Goal: Task Accomplishment & Management: Manage account settings

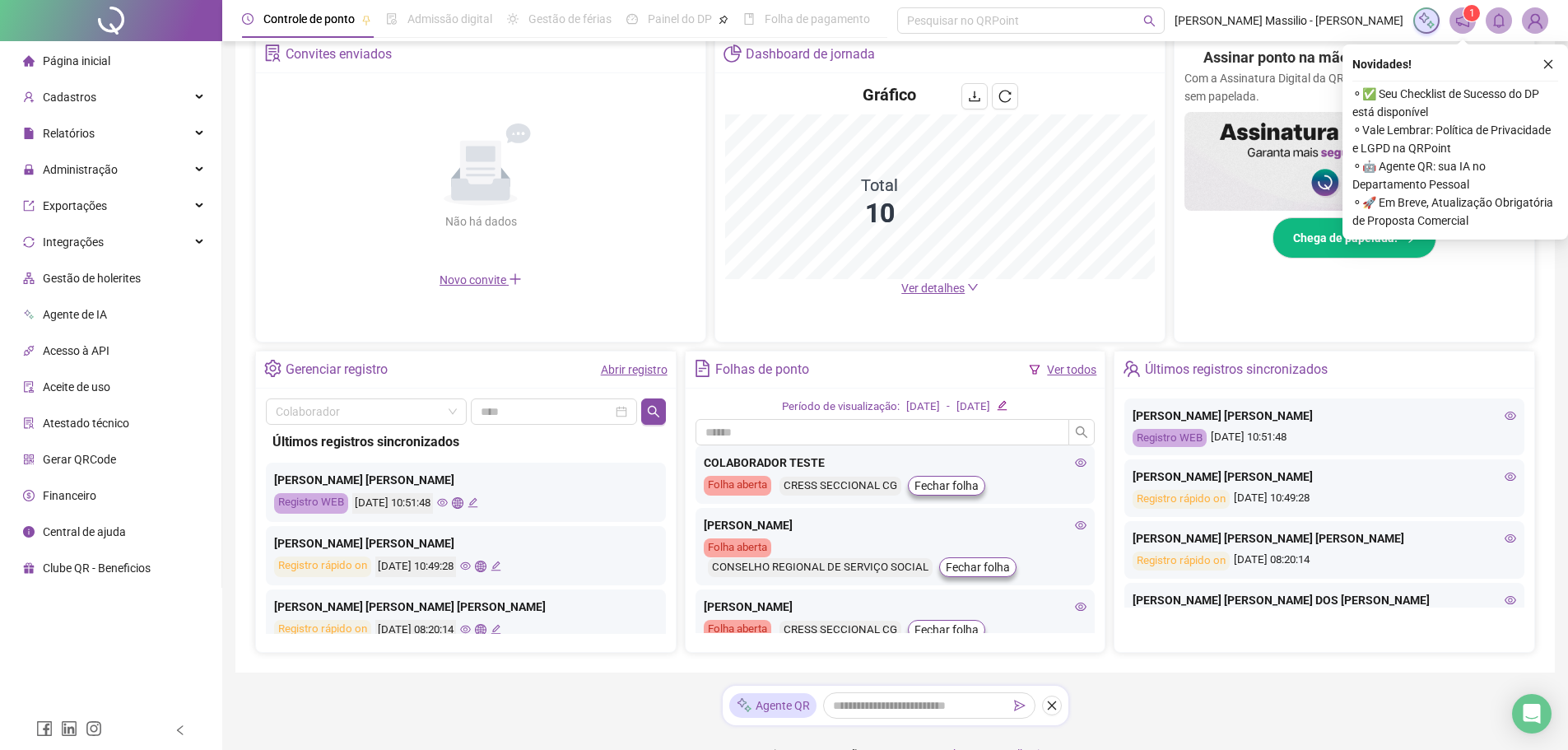
scroll to position [329, 0]
click at [1549, 60] on icon "close" at bounding box center [1548, 63] width 11 height 11
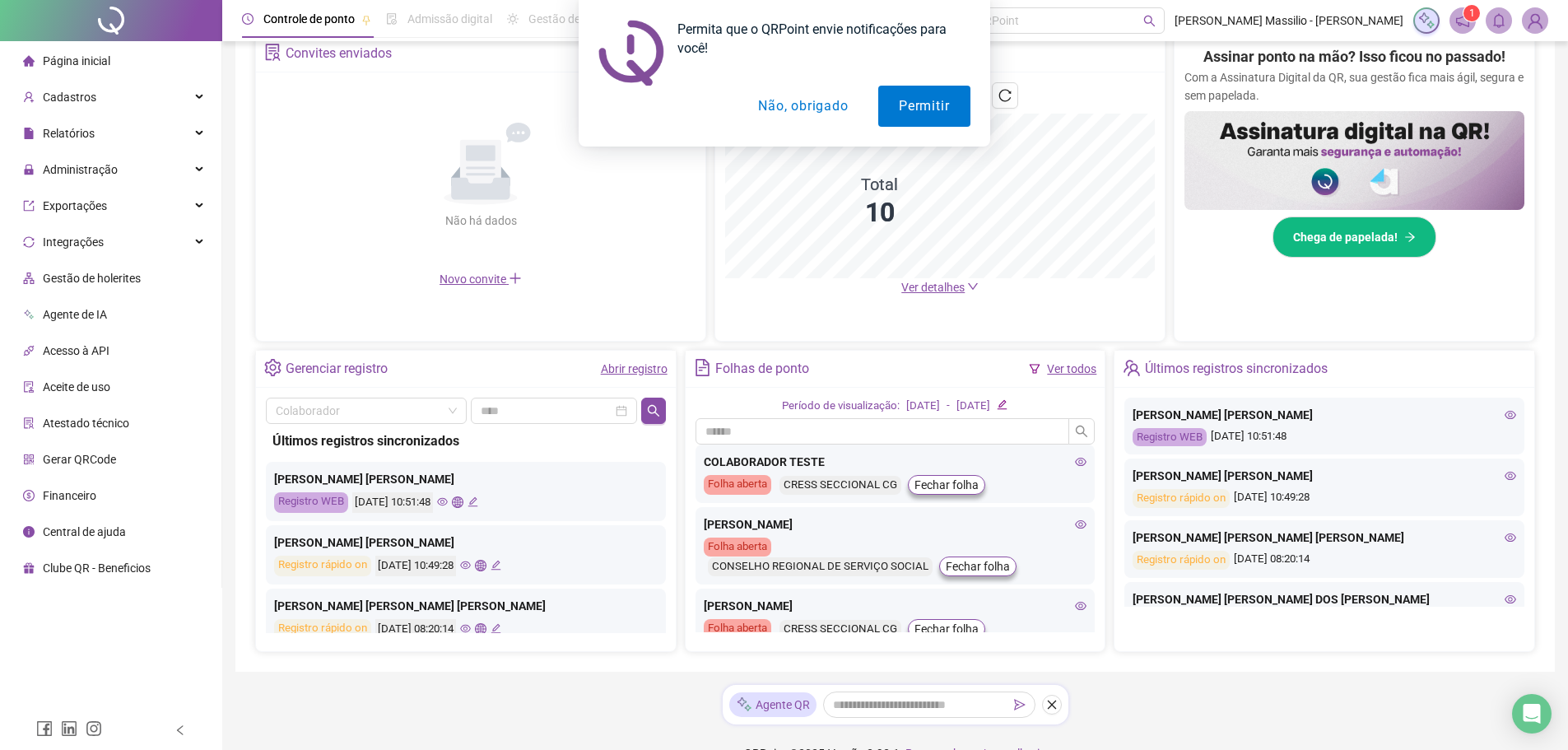
click at [807, 106] on button "Não, obrigado" at bounding box center [802, 106] width 131 height 41
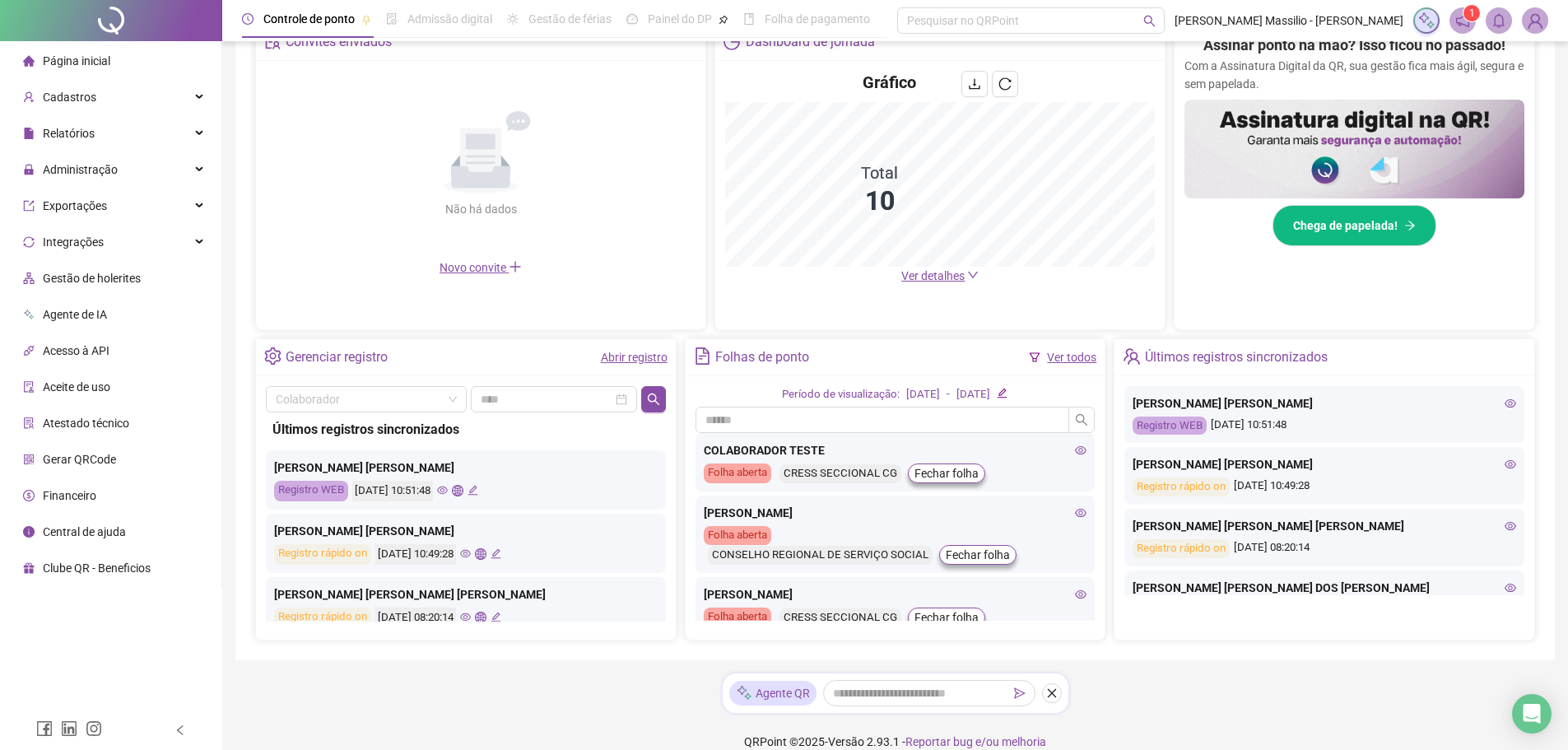
scroll to position [361, 0]
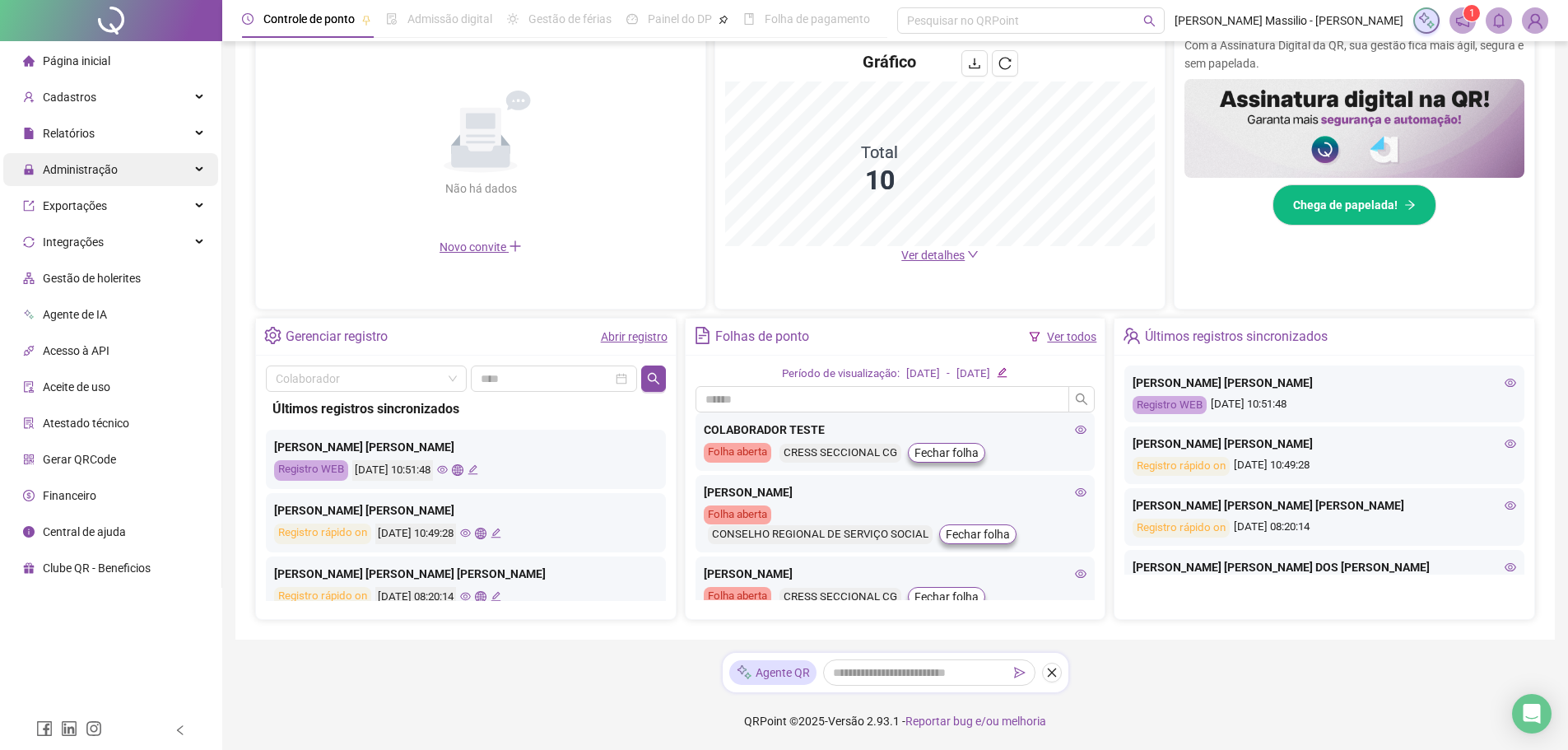
click at [174, 169] on div "Administração" at bounding box center [110, 170] width 215 height 33
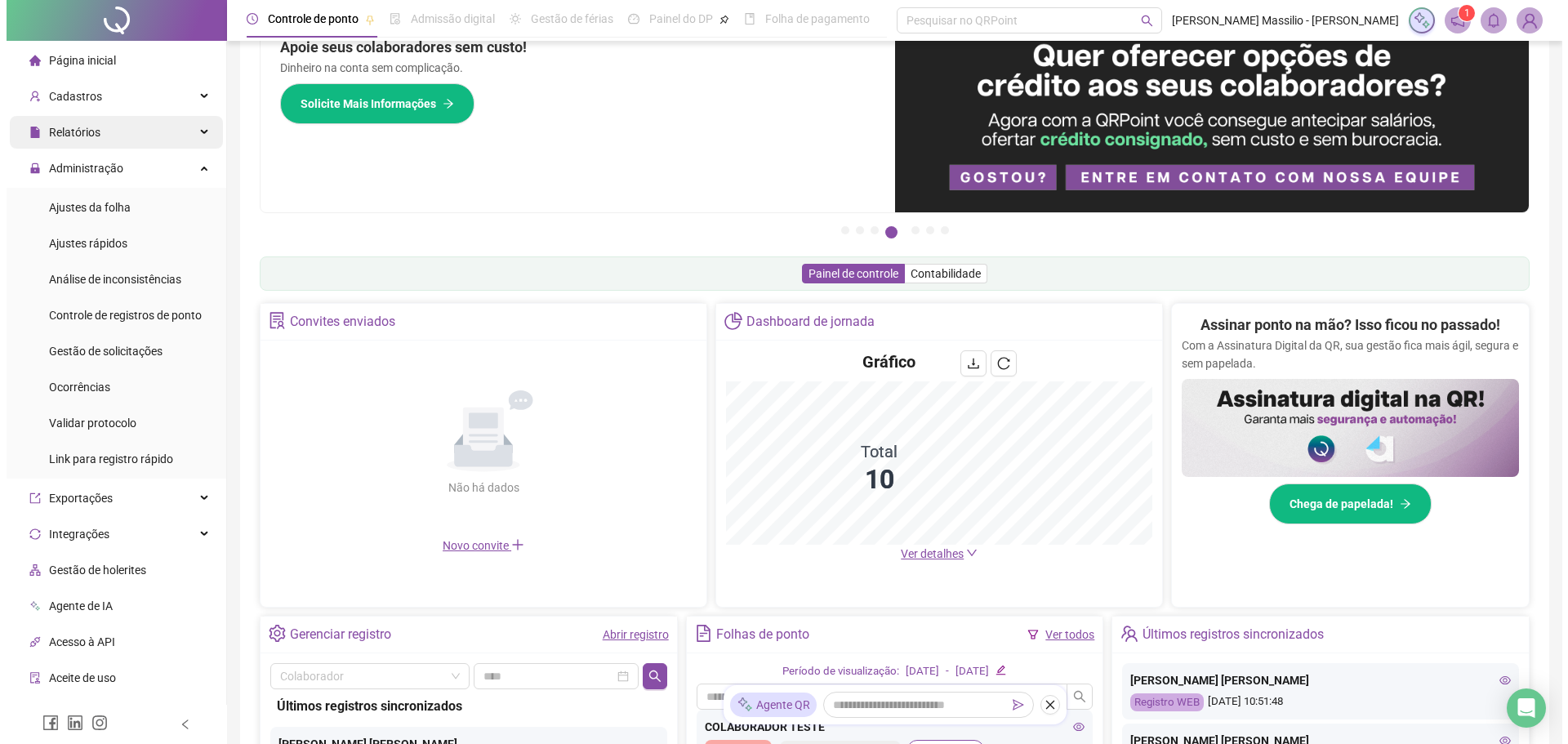
scroll to position [0, 0]
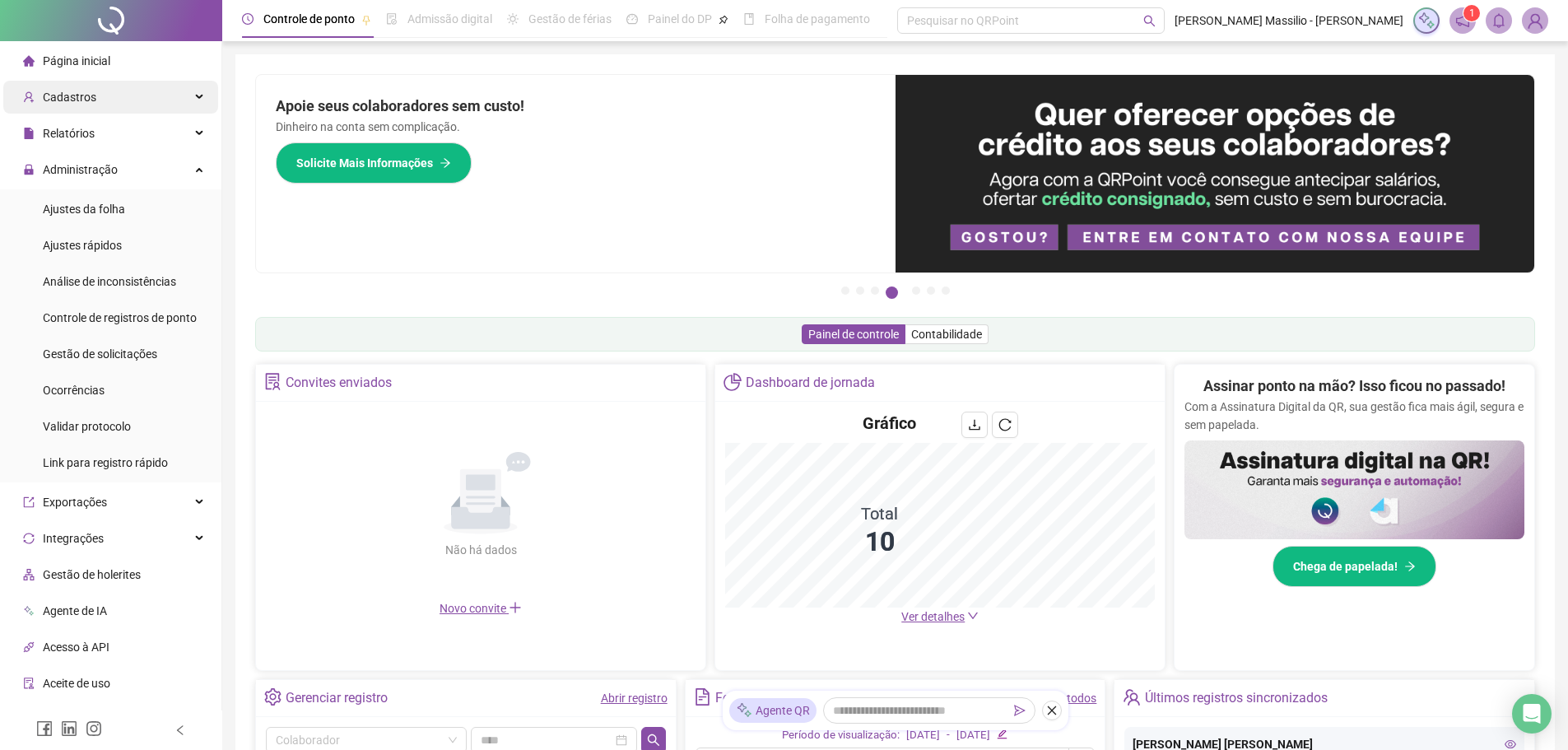
click at [73, 98] on span "Cadastros" at bounding box center [69, 96] width 53 height 13
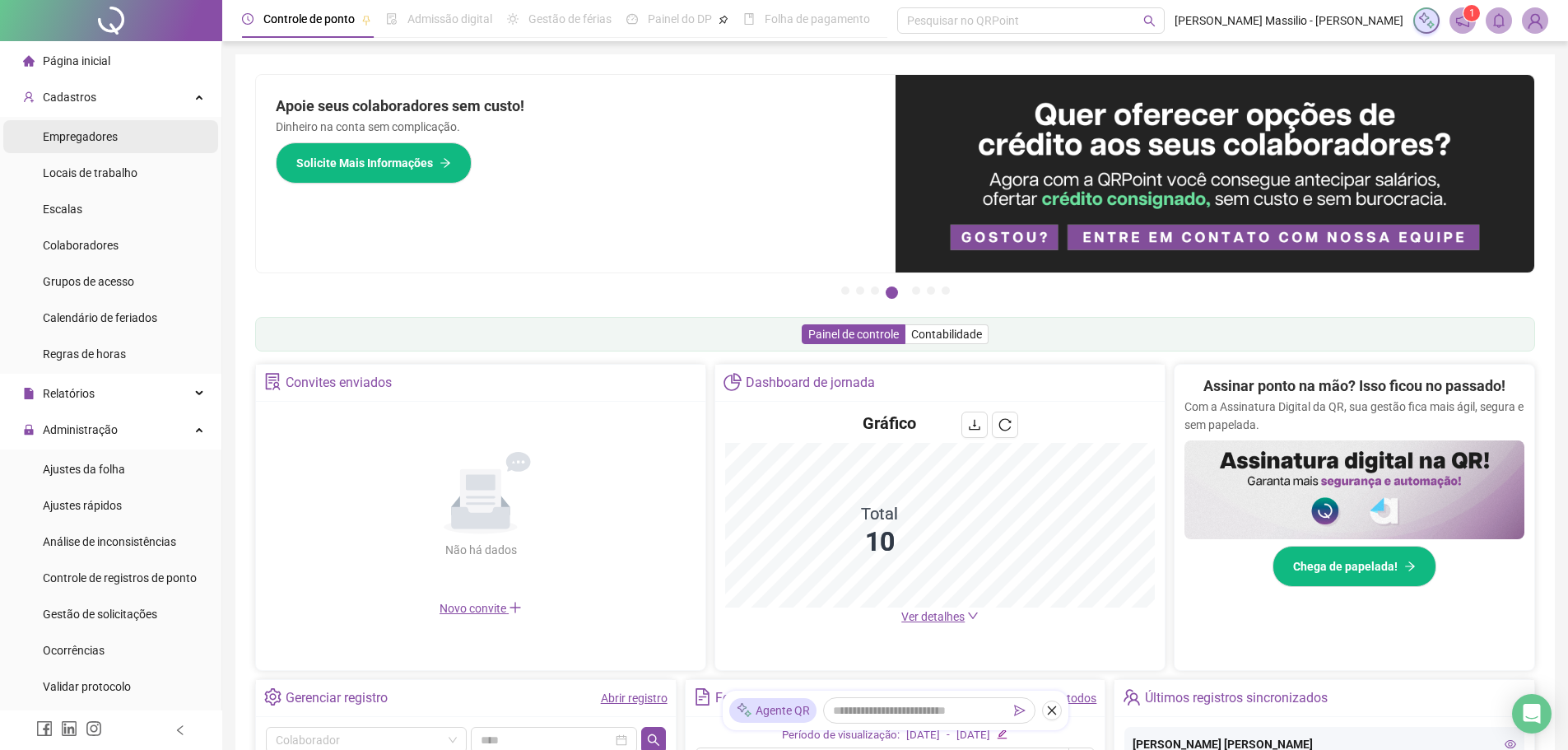
click at [90, 130] on span "Empregadores" at bounding box center [80, 136] width 74 height 13
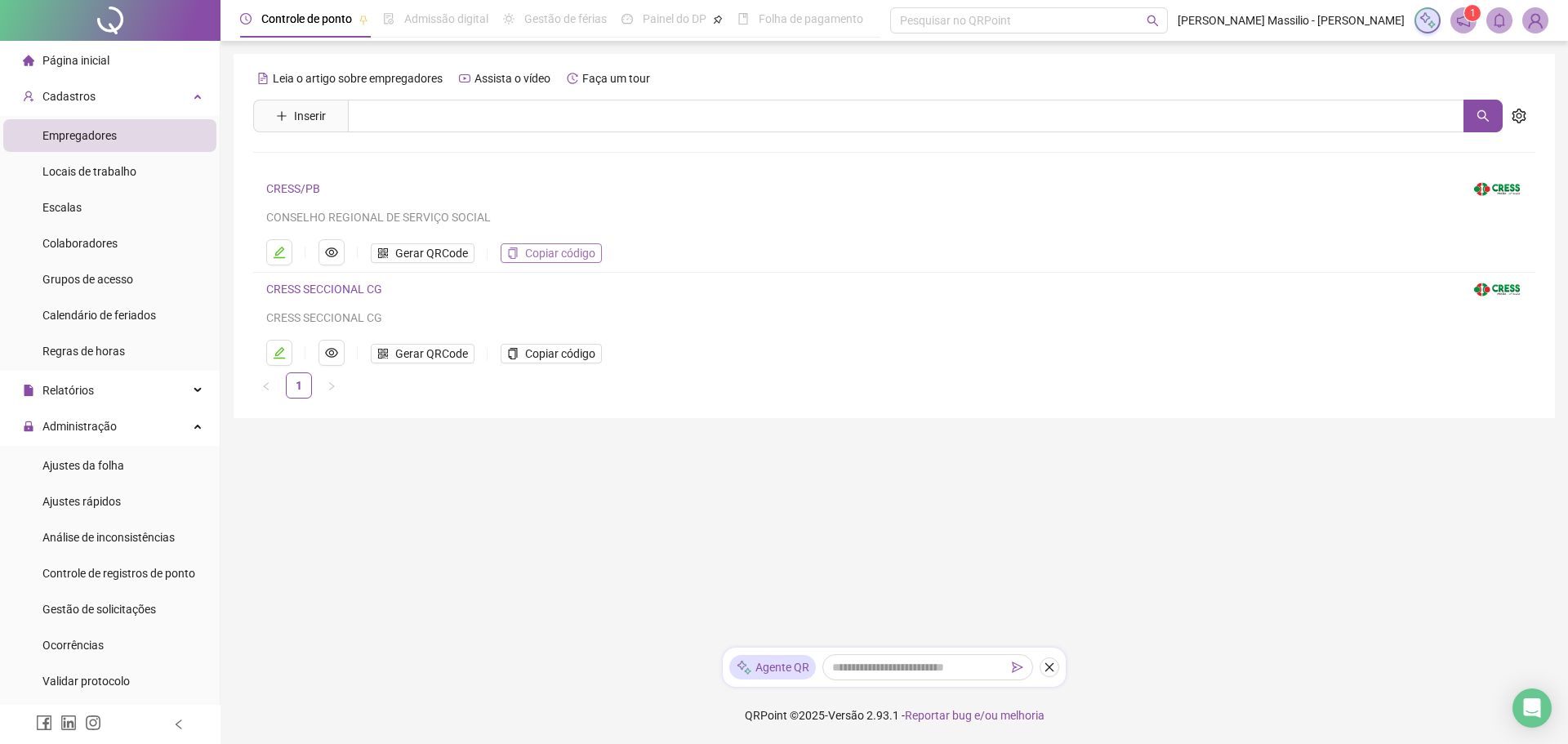
click at [544, 248] on span "Copiar código" at bounding box center [560, 253] width 70 height 18
click at [62, 248] on span "Colaboradores" at bounding box center [80, 242] width 75 height 13
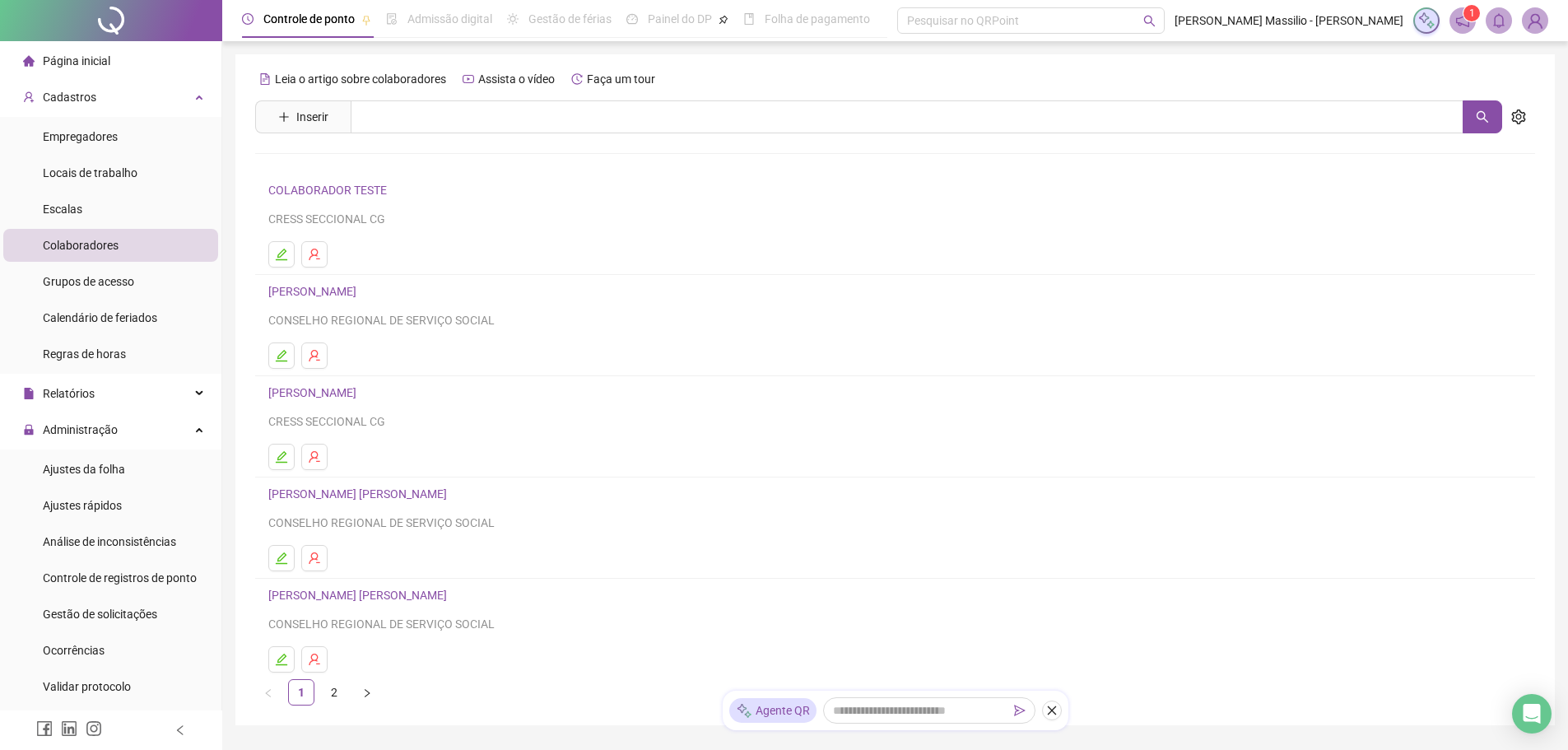
click at [347, 285] on link "[PERSON_NAME]" at bounding box center [314, 291] width 93 height 13
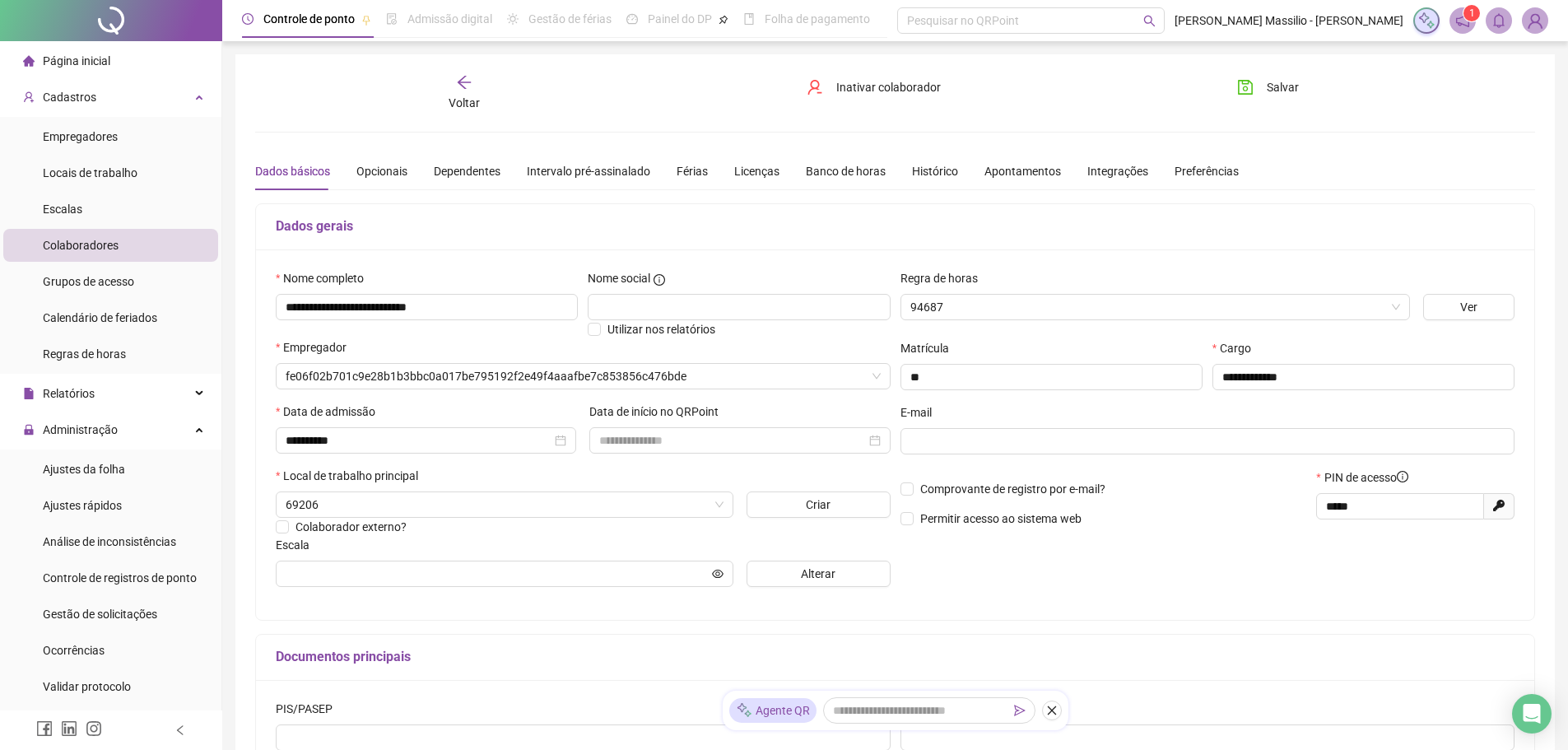
type input "**********"
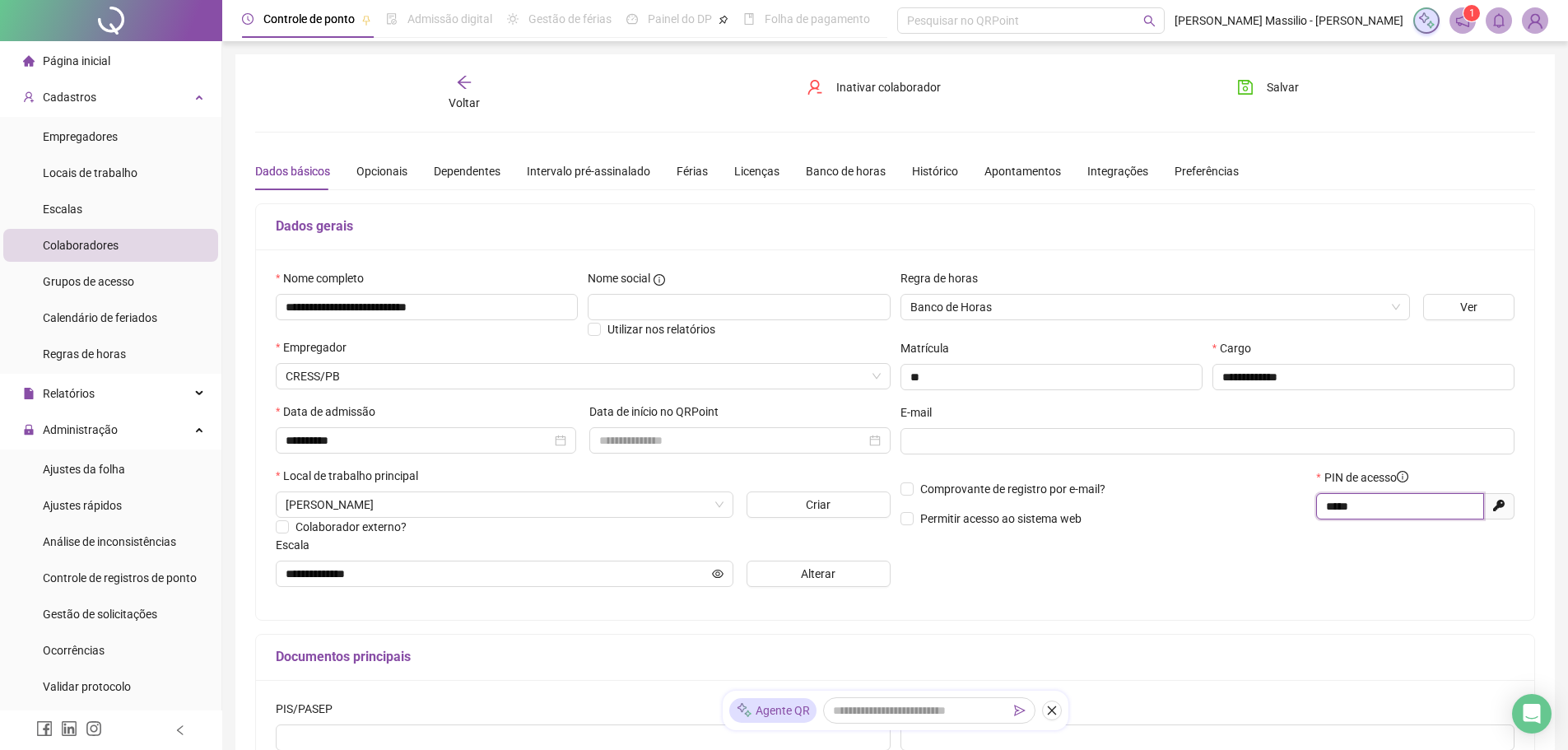
drag, startPoint x: 1379, startPoint y: 502, endPoint x: 1323, endPoint y: 505, distance: 56.1
click at [1323, 505] on span "*****" at bounding box center [1400, 506] width 168 height 26
click at [1535, 25] on img at bounding box center [1535, 20] width 25 height 25
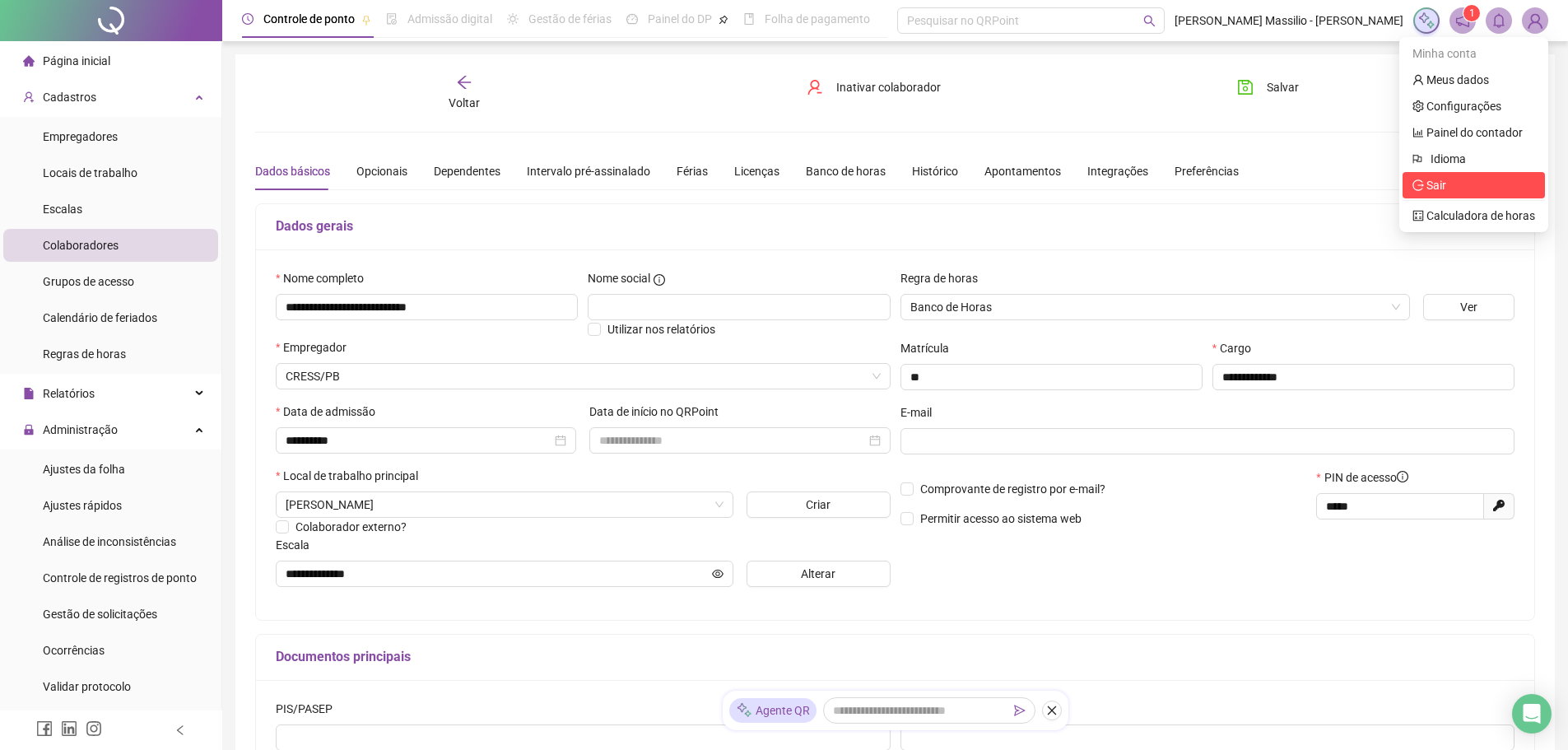
click at [1440, 179] on span "Sair" at bounding box center [1436, 185] width 20 height 13
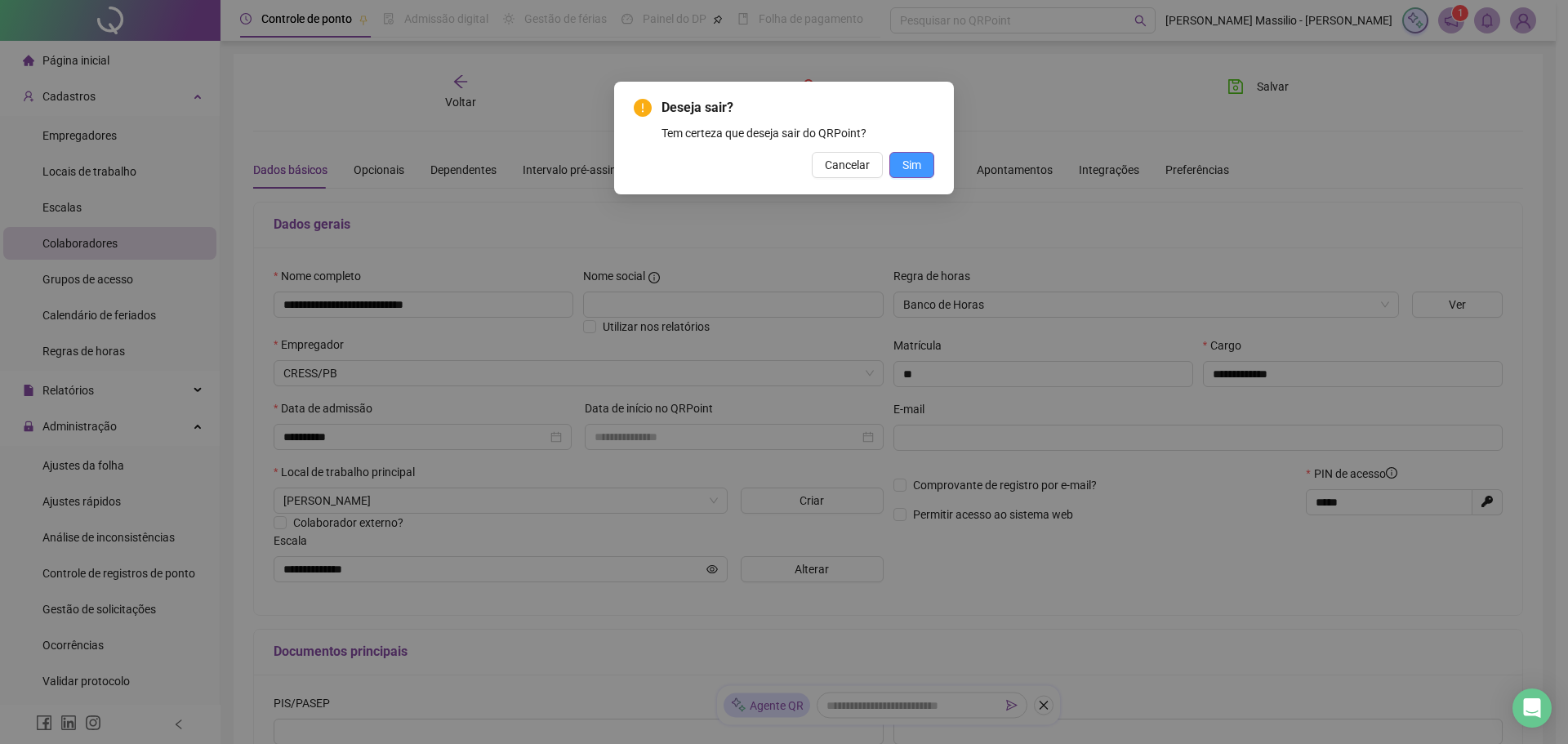
click at [914, 164] on span "Sim" at bounding box center [912, 164] width 19 height 18
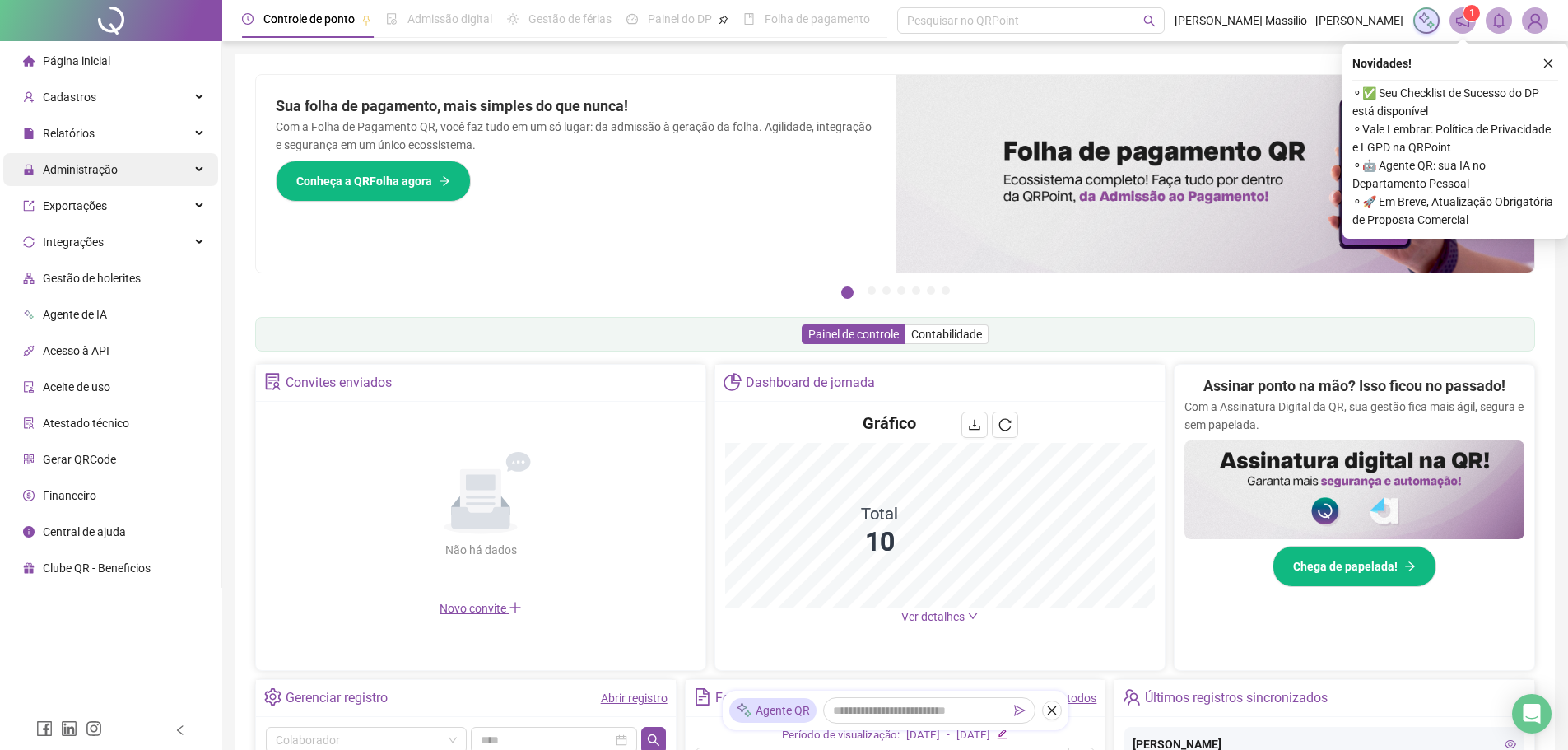
click at [114, 176] on span "Administração" at bounding box center [80, 169] width 74 height 13
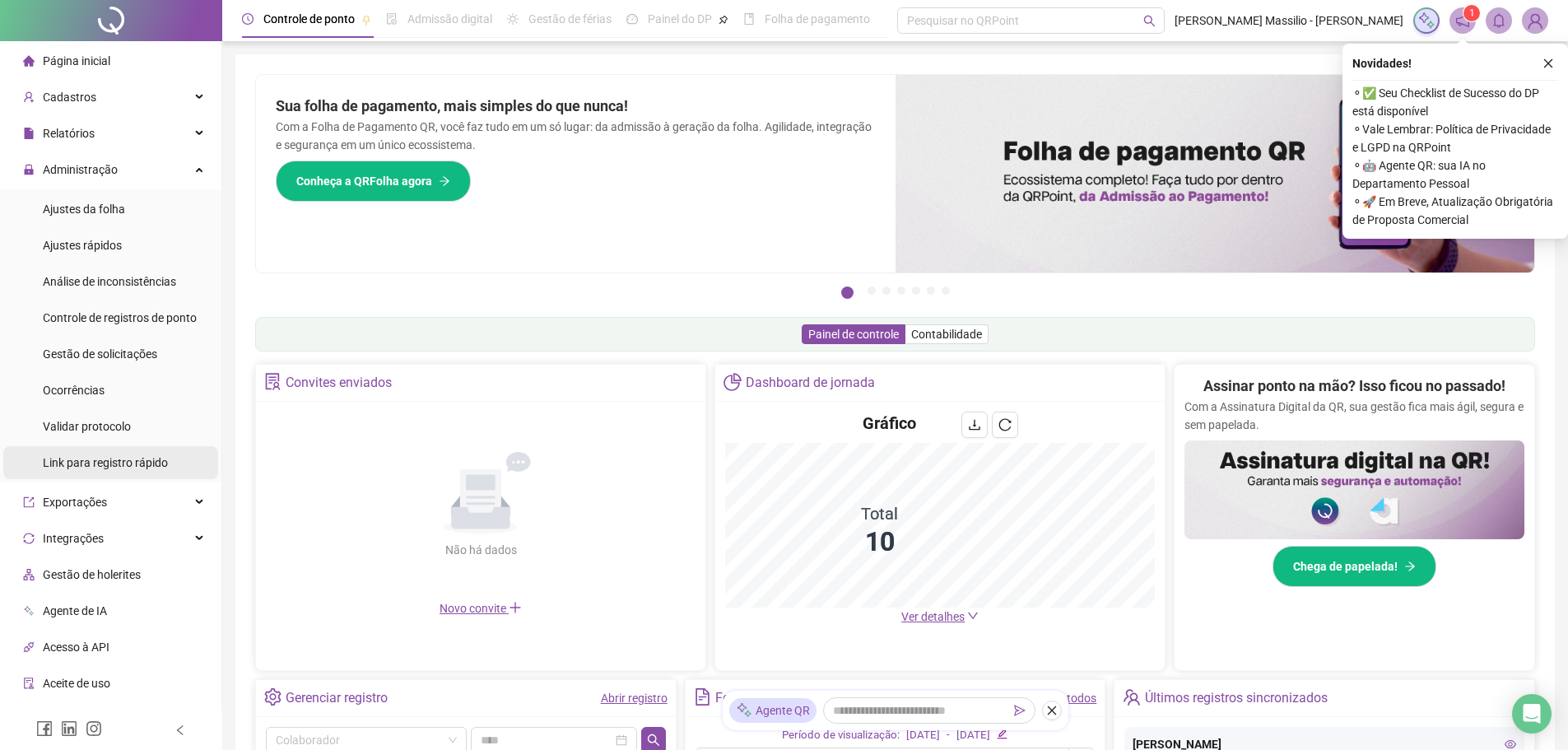
click at [109, 456] on span "Link para registro rápido" at bounding box center [105, 463] width 125 height 13
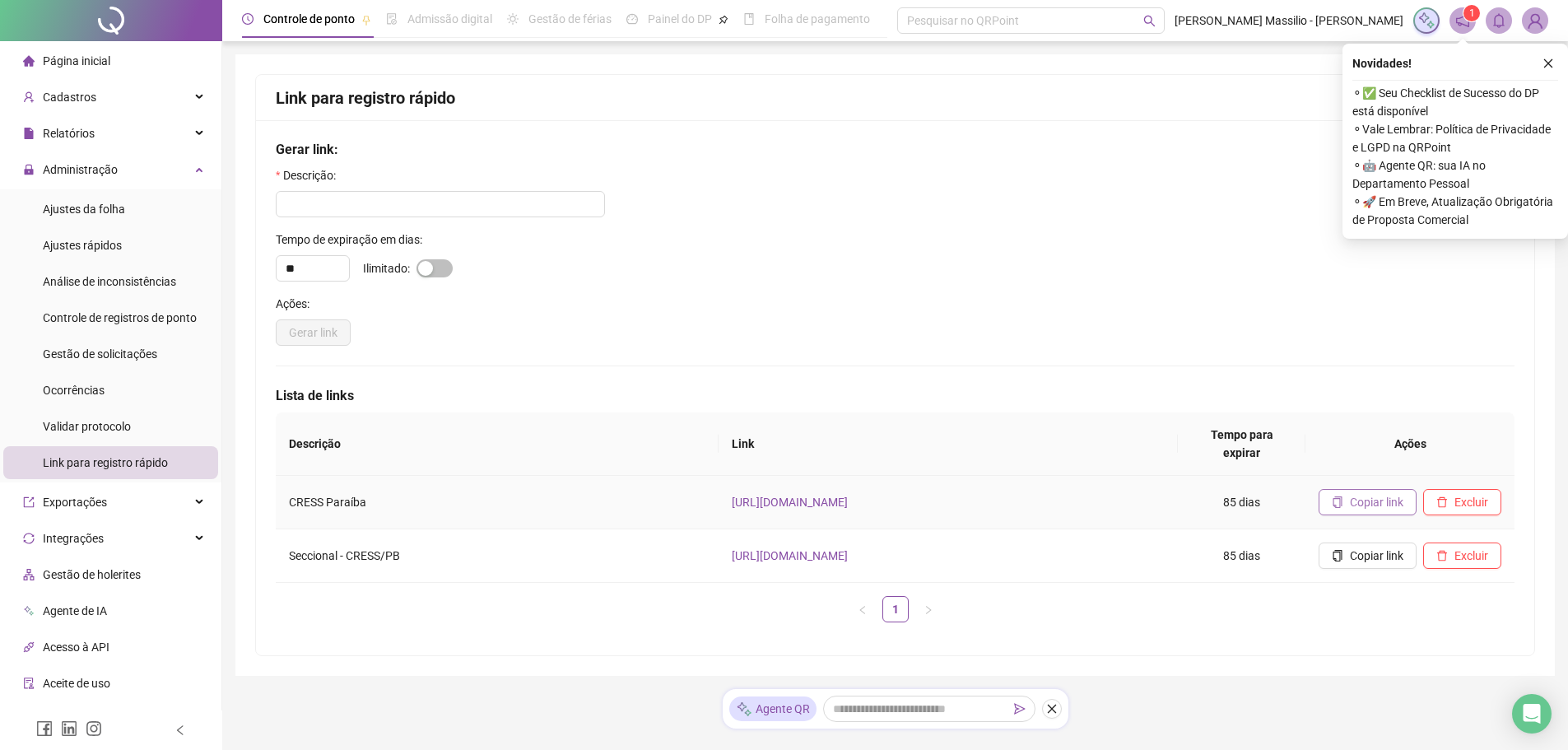
click at [1377, 493] on span "Copiar link" at bounding box center [1376, 502] width 53 height 18
click at [1538, 20] on img at bounding box center [1535, 20] width 25 height 25
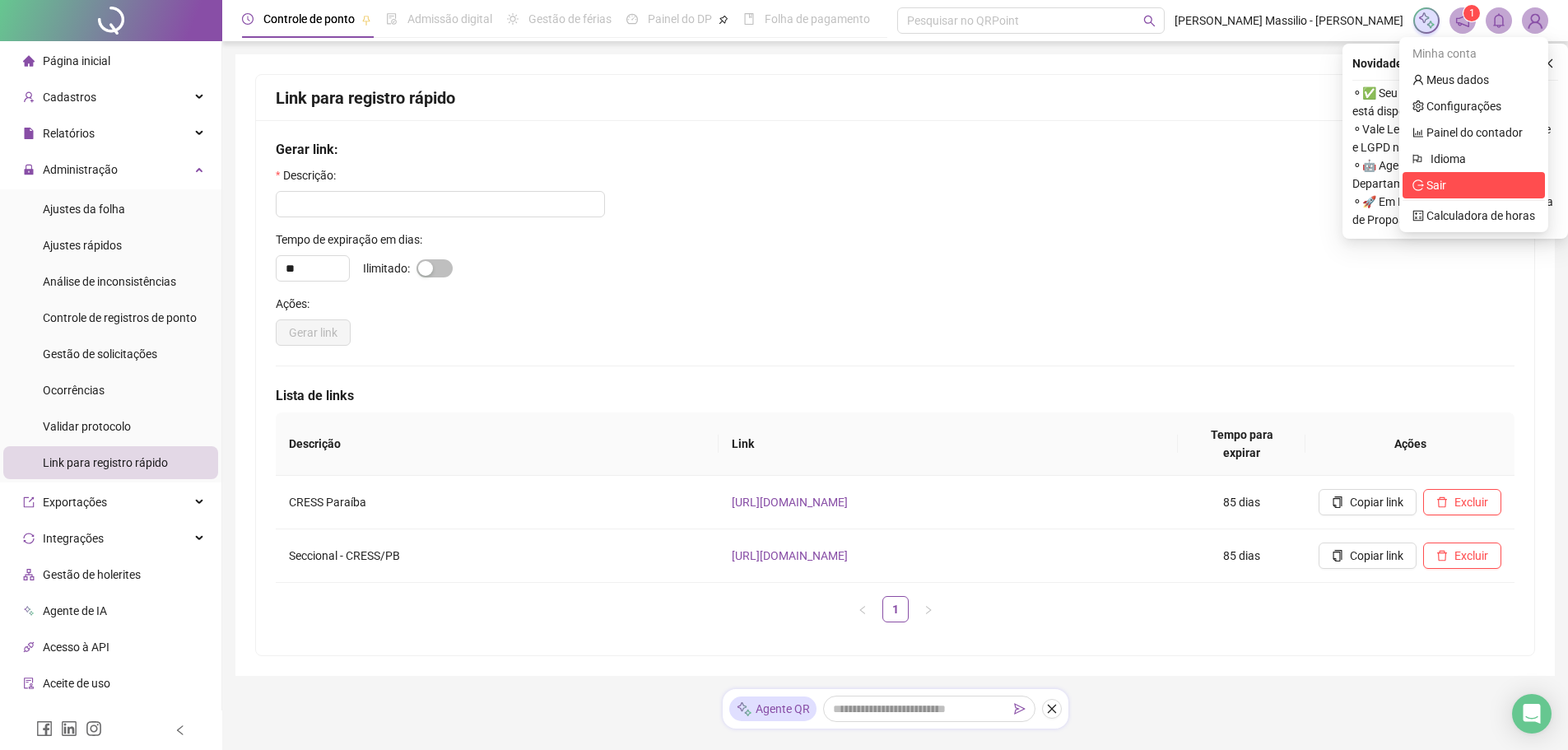
click at [1438, 179] on span "Sair" at bounding box center [1436, 185] width 20 height 13
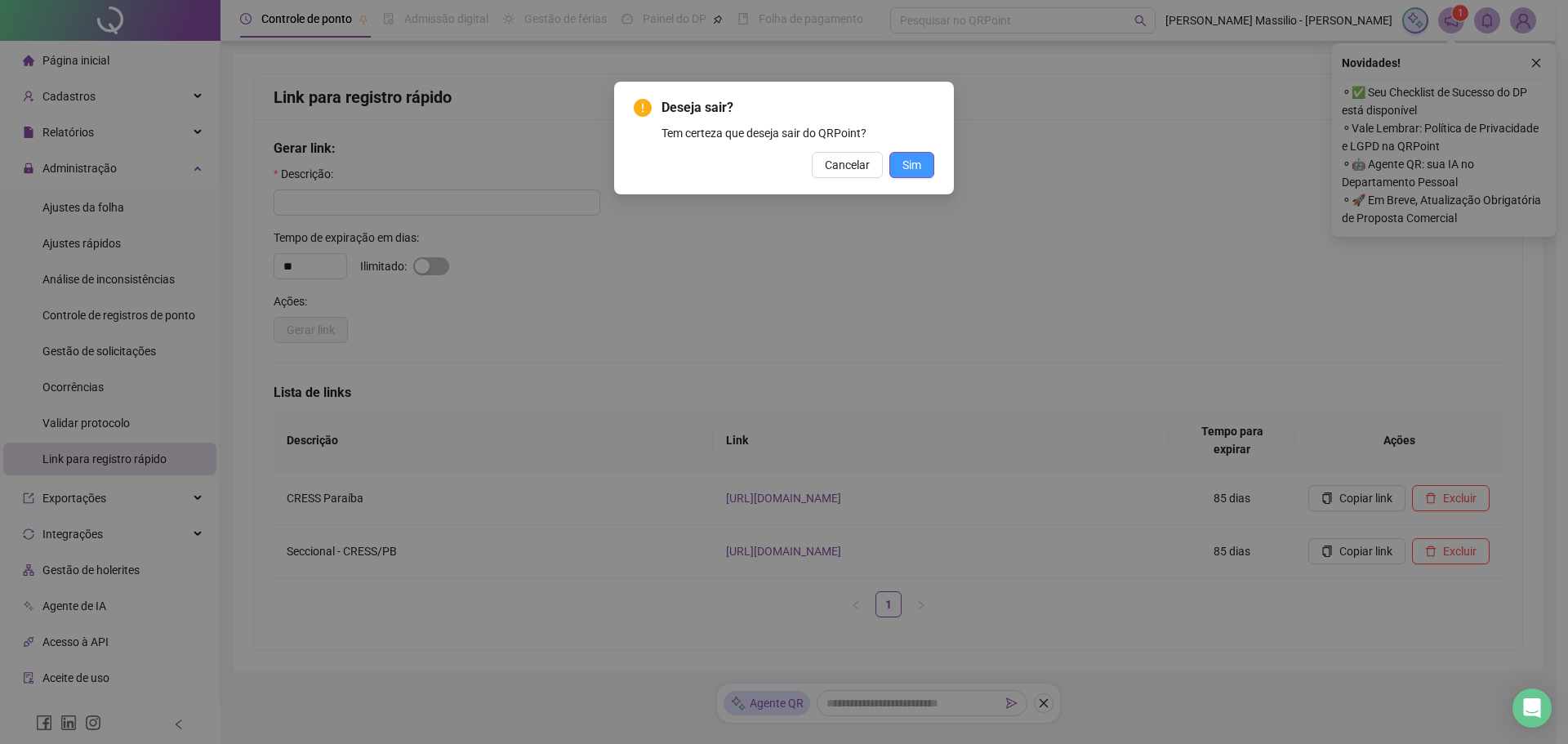
click at [920, 169] on span "Sim" at bounding box center [912, 164] width 19 height 18
